Goal: Find specific page/section: Find specific page/section

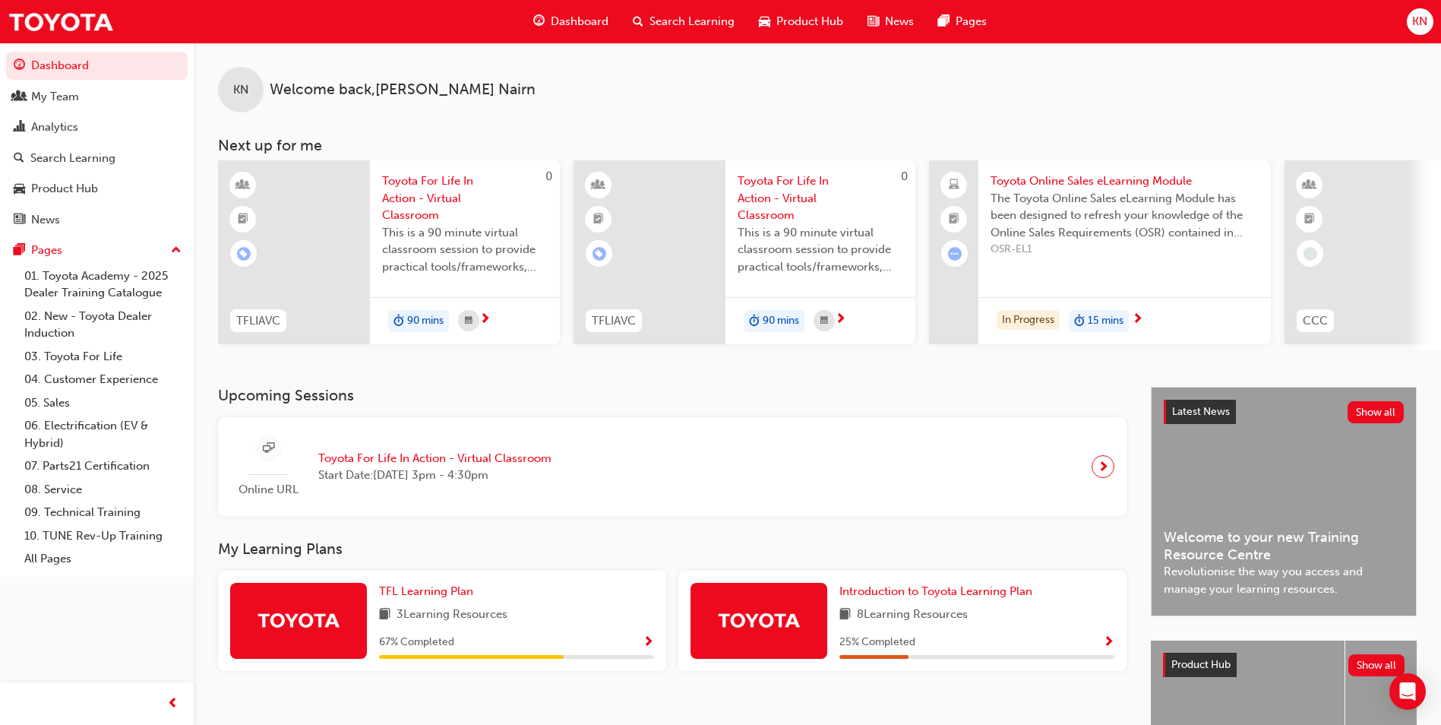
click at [524, 467] on span "Toyota For Life In Action - Virtual Classroom" at bounding box center [434, 458] width 233 height 17
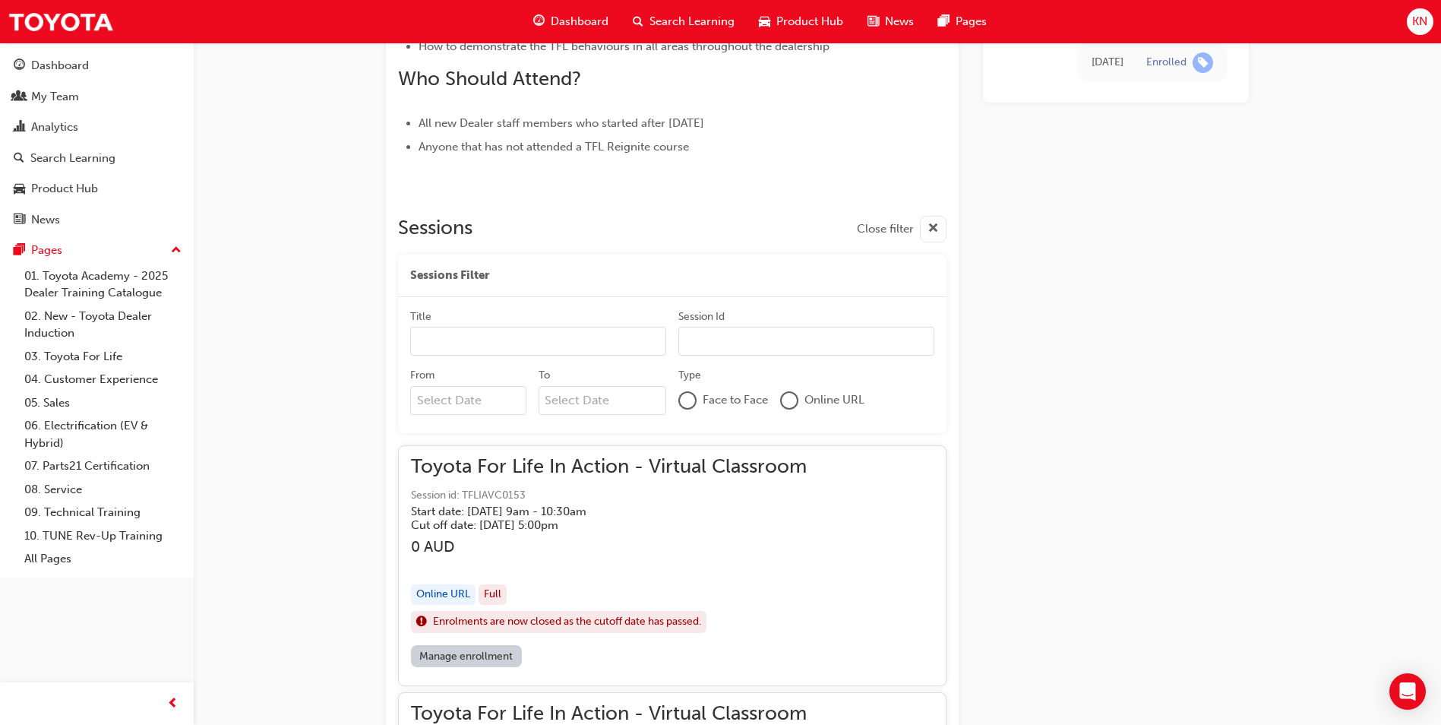
scroll to position [456, 0]
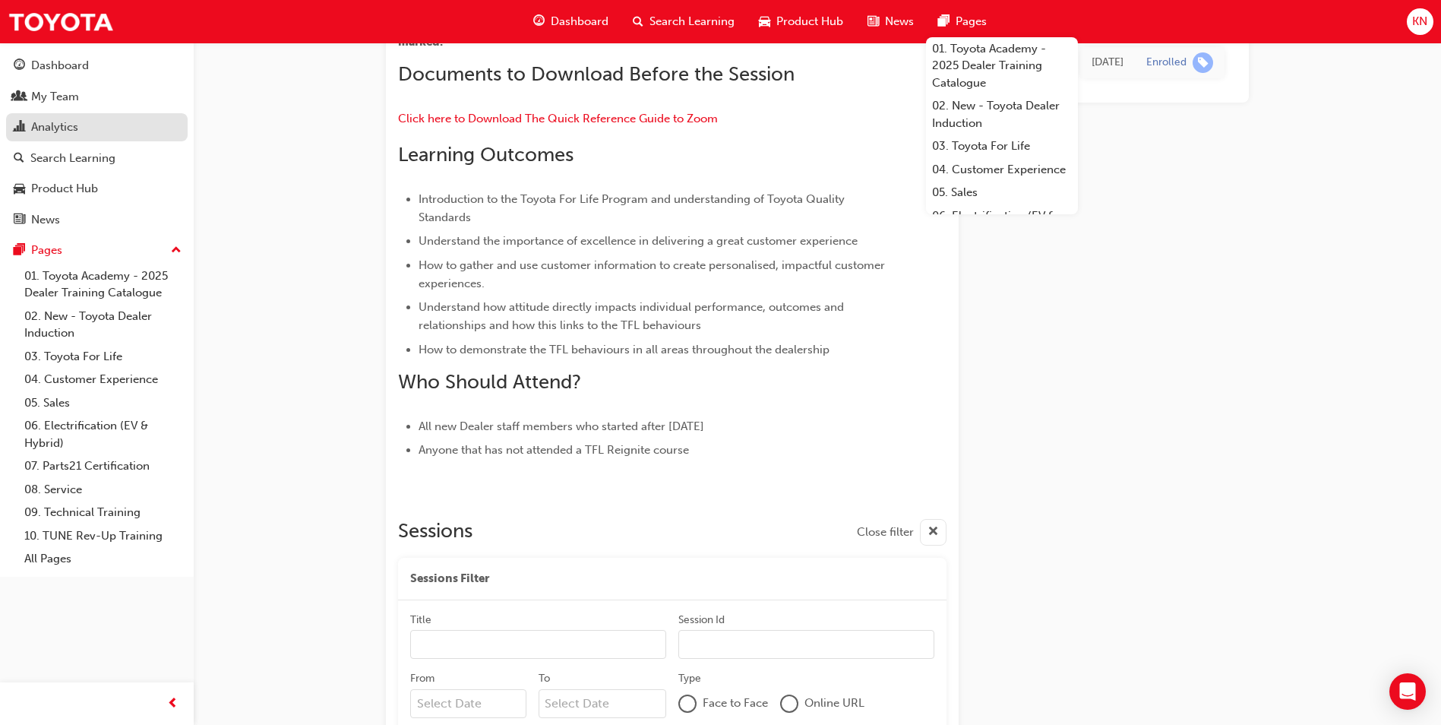
drag, startPoint x: 71, startPoint y: 106, endPoint x: 176, endPoint y: 116, distance: 104.5
click at [71, 106] on link "My Team" at bounding box center [97, 97] width 182 height 28
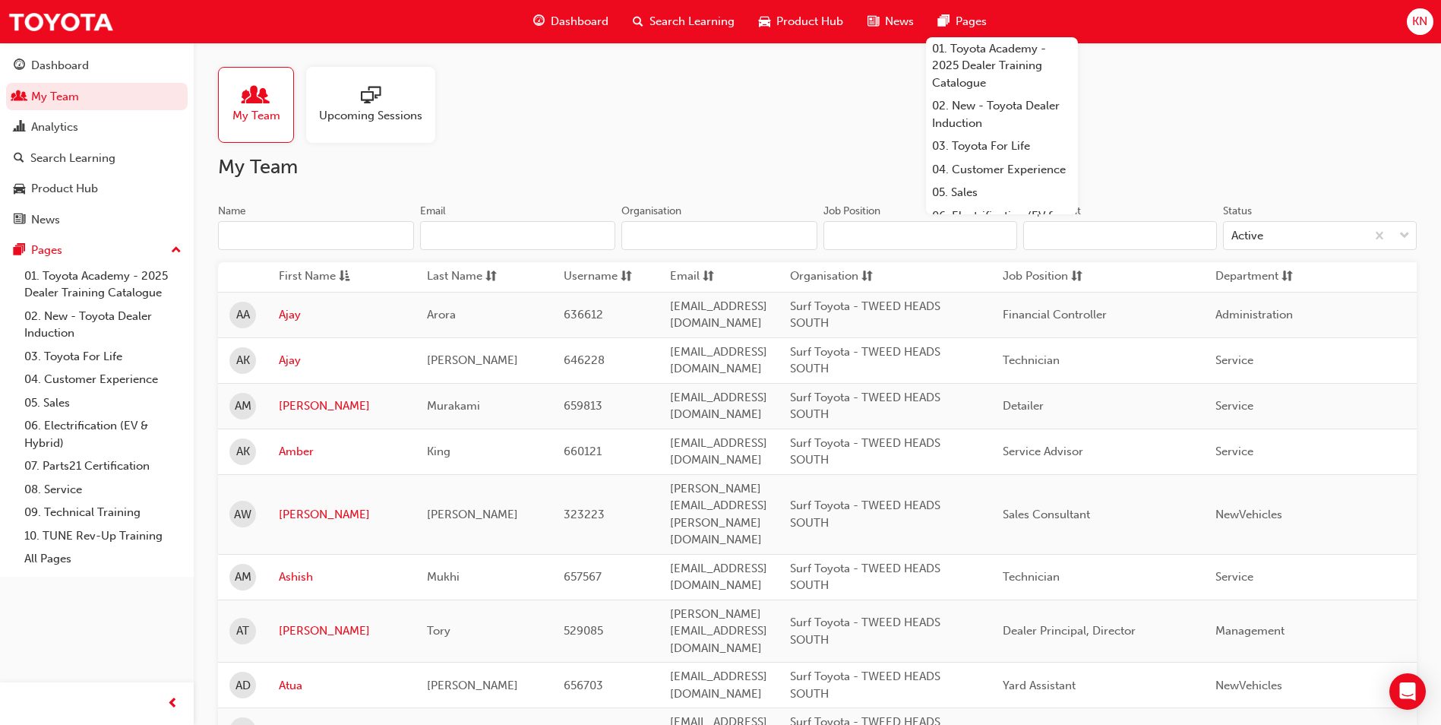
click at [292, 232] on input "Name" at bounding box center [316, 235] width 196 height 29
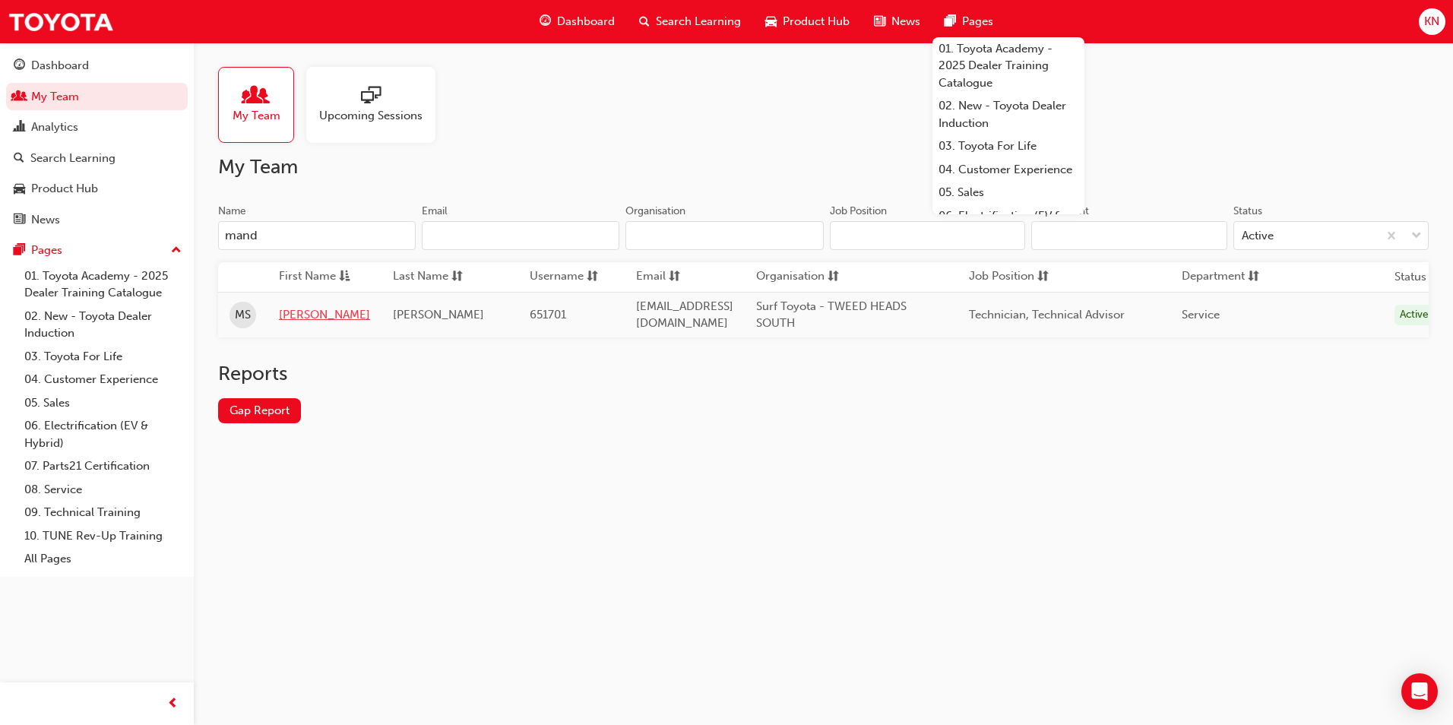
type input "mand"
click at [315, 313] on link "[PERSON_NAME]" at bounding box center [324, 314] width 91 height 17
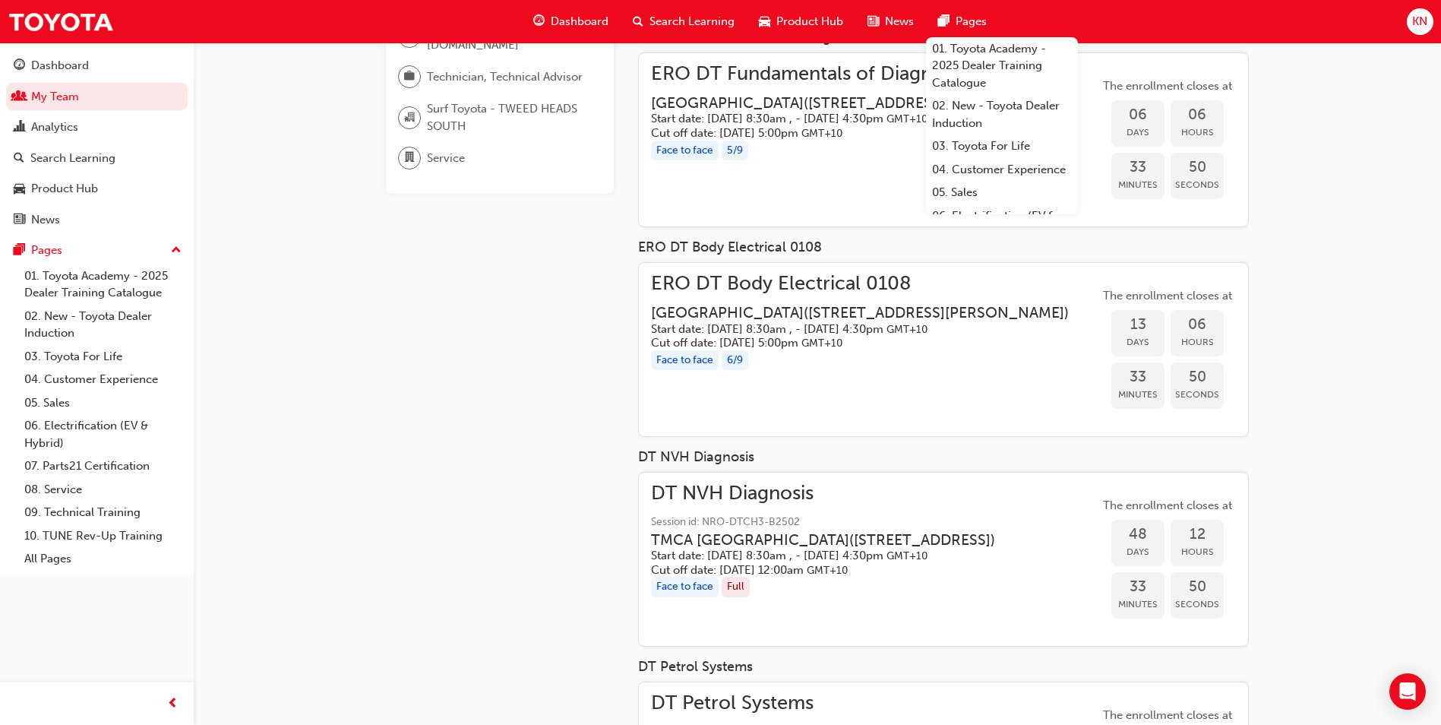
scroll to position [4, 0]
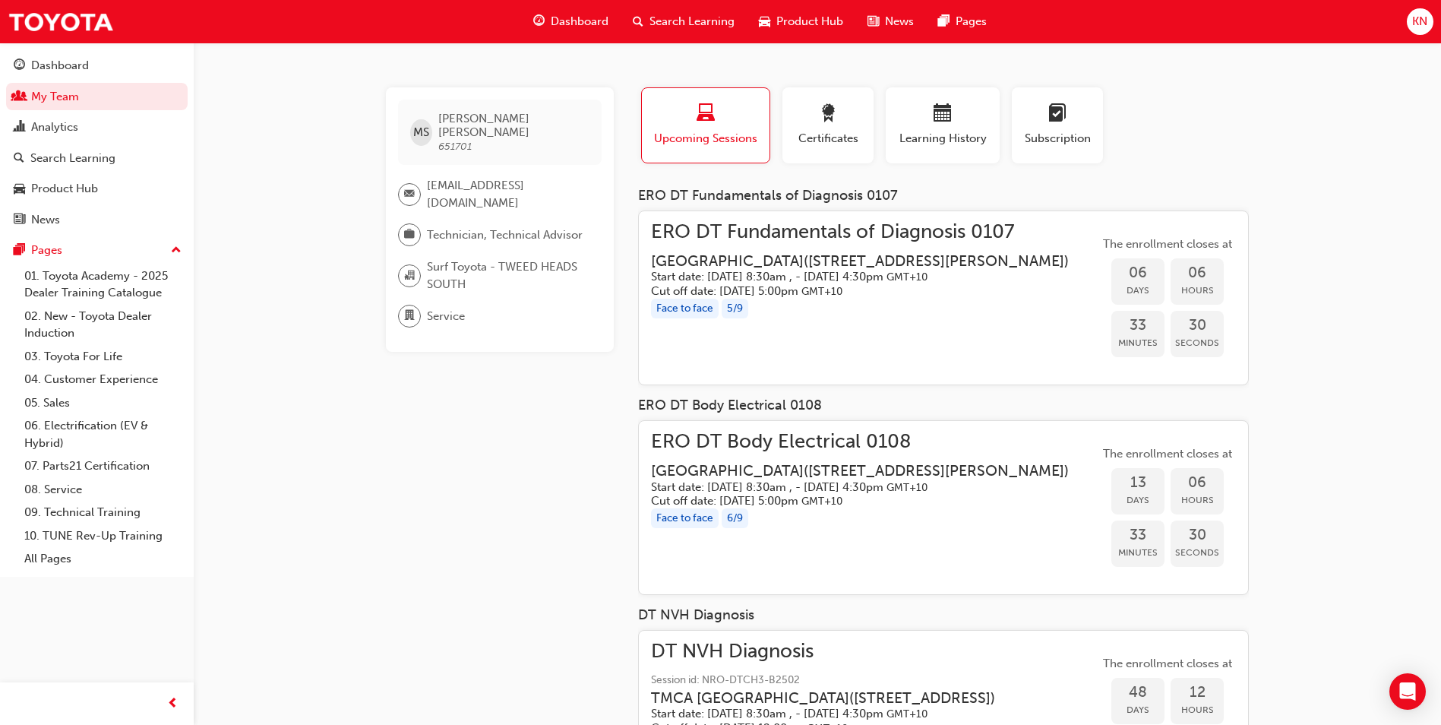
click at [1190, 127] on div "Profile Upcoming Sessions Certificates Learning History Subscription" at bounding box center [943, 131] width 641 height 88
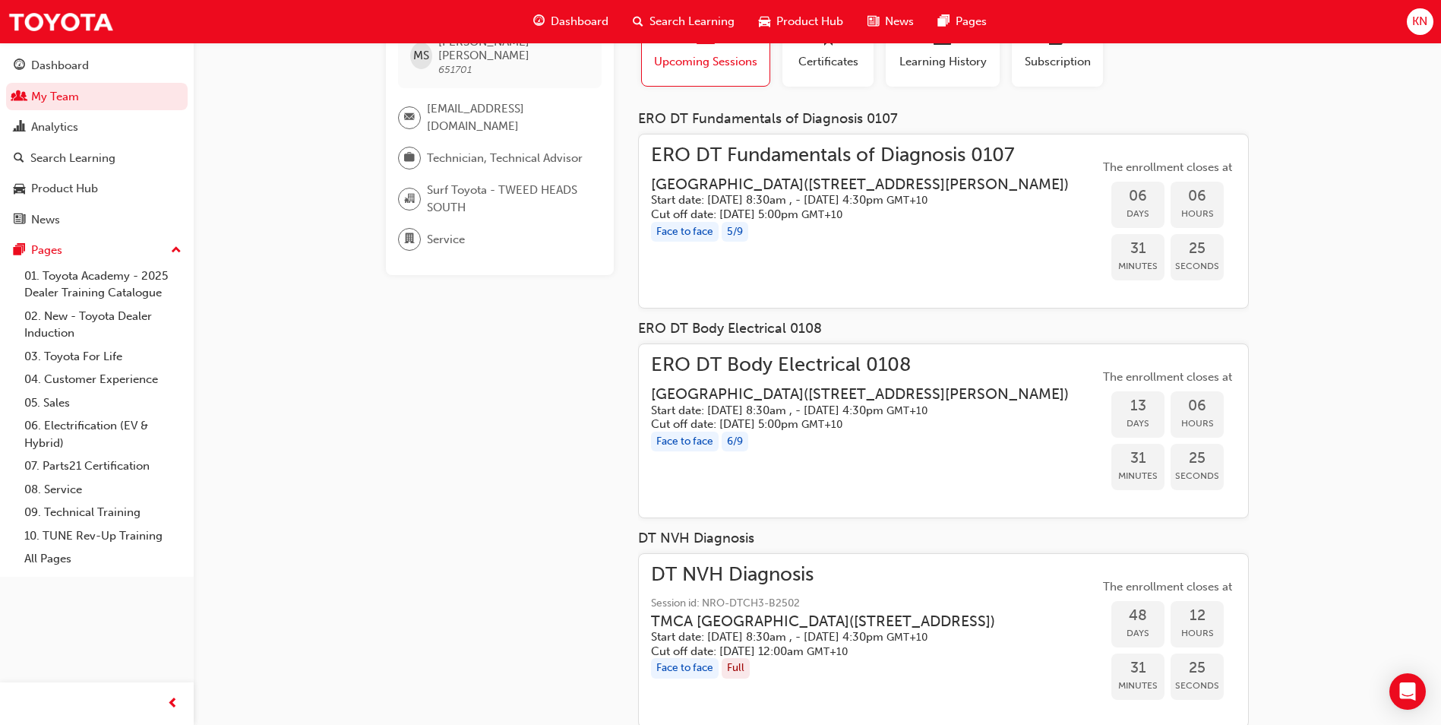
scroll to position [0, 0]
